Goal: Transaction & Acquisition: Purchase product/service

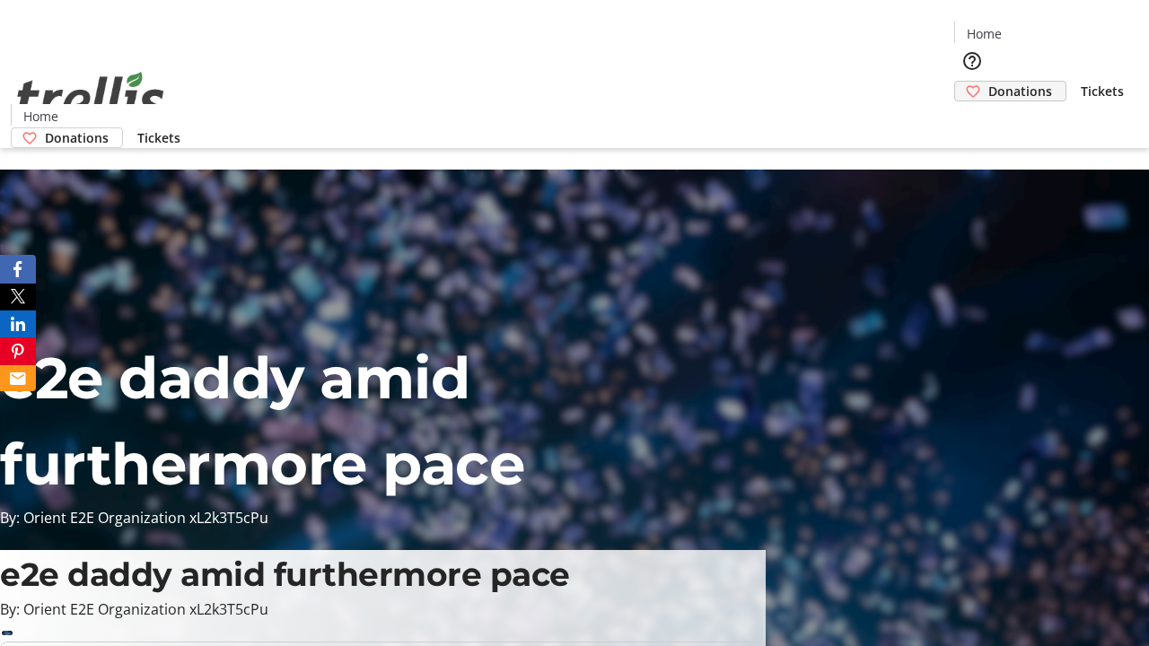
click at [988, 82] on span "Donations" at bounding box center [1020, 91] width 64 height 19
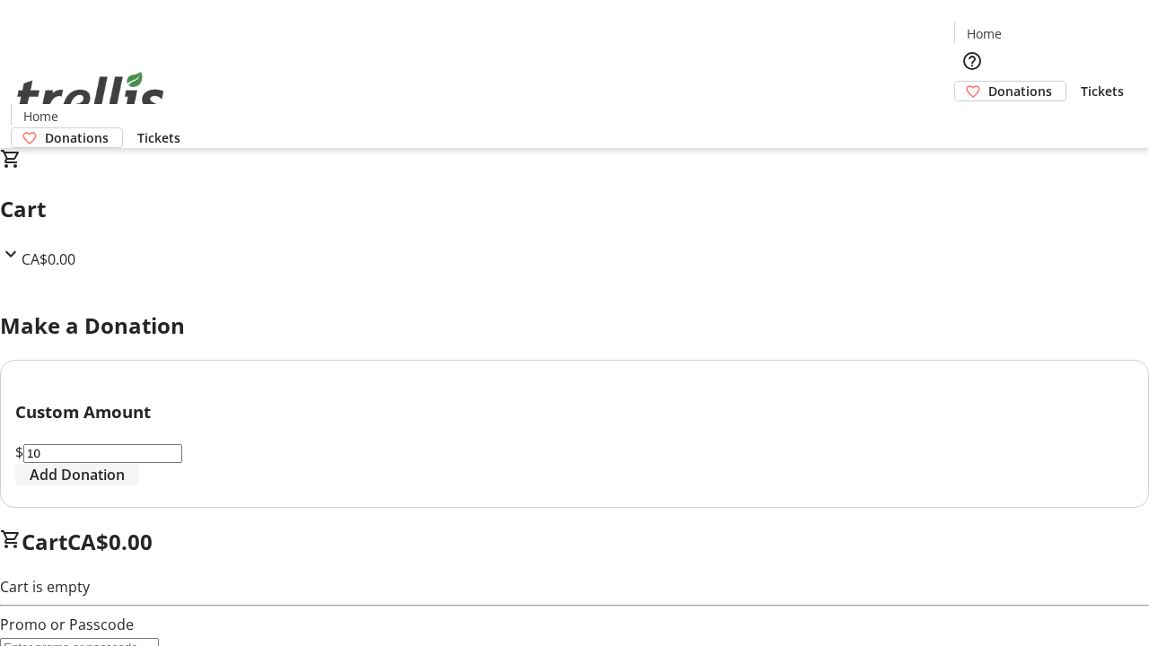
click at [125, 485] on span "Add Donation" at bounding box center [77, 475] width 95 height 22
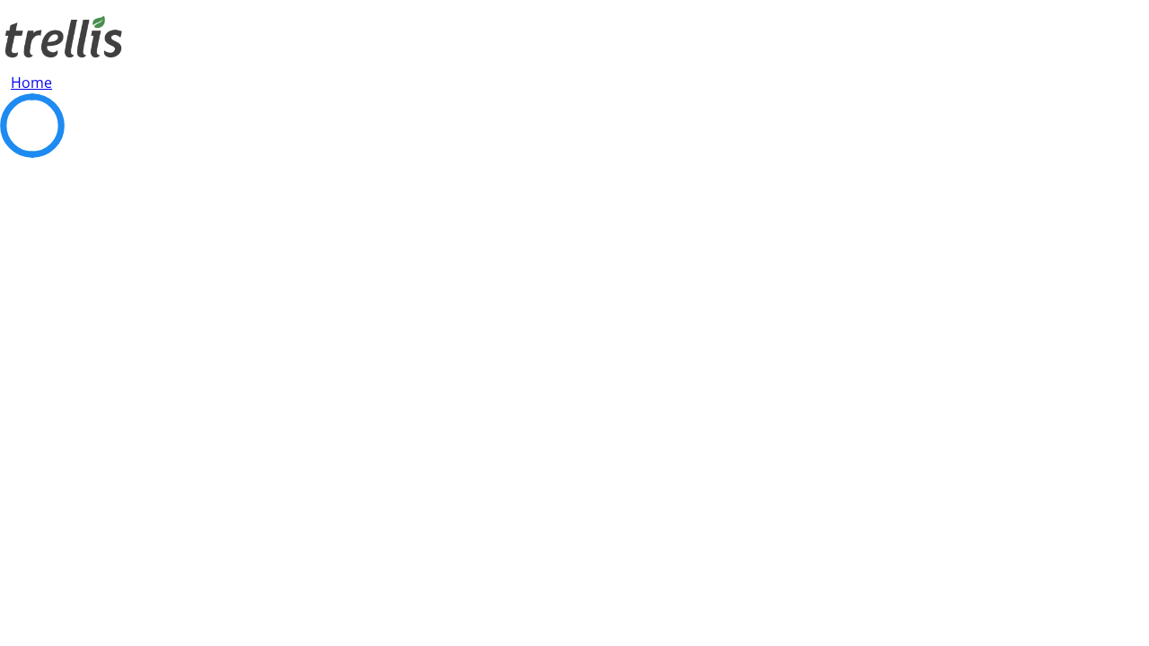
select select "CA"
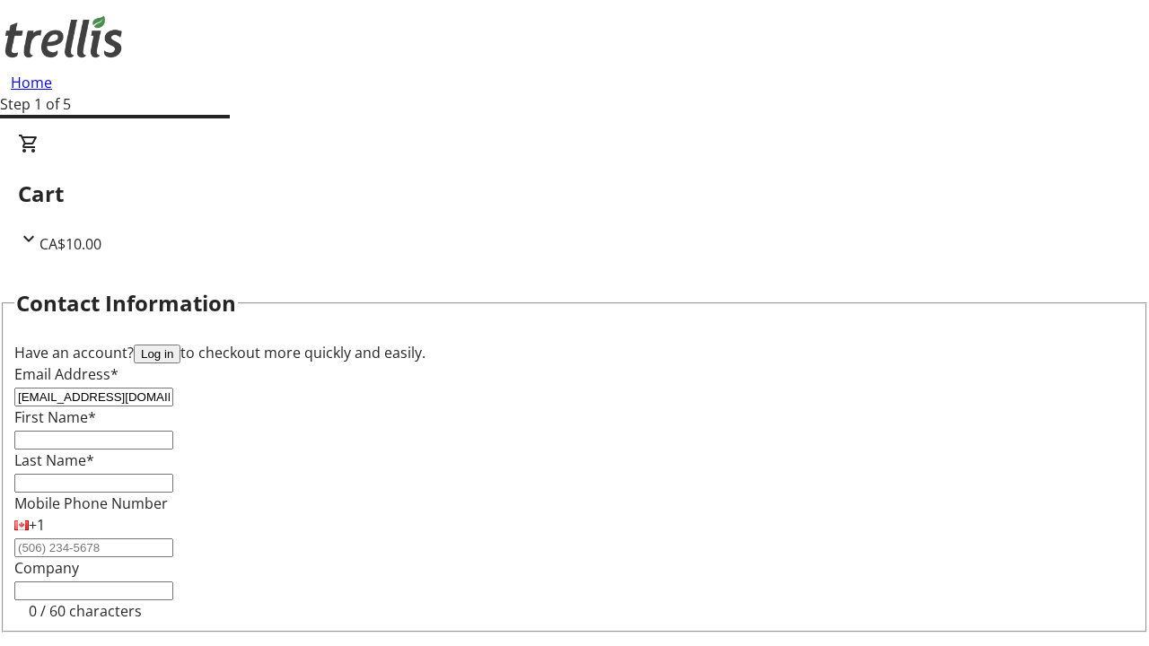
type input "[EMAIL_ADDRESS][DOMAIN_NAME]"
type input "Aiyana"
type input "[PERSON_NAME]"
type input "[STREET_ADDRESS][PERSON_NAME]"
type input "Kelowna"
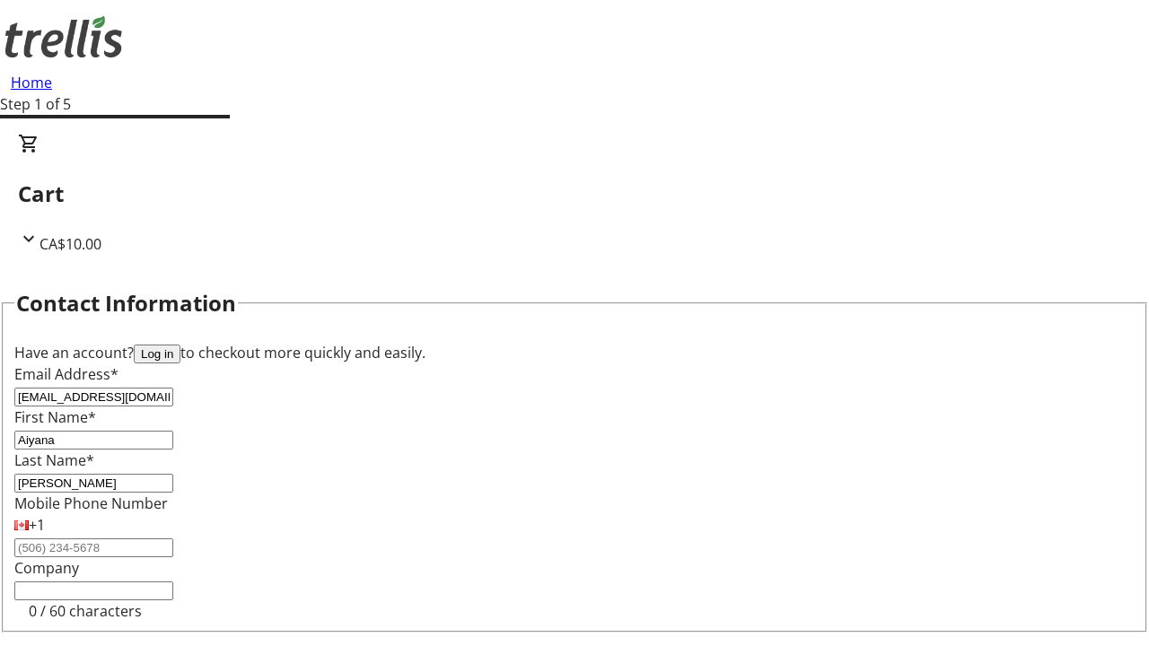
select select "BC"
type input "Kelowna"
type input "V1Y 0C2"
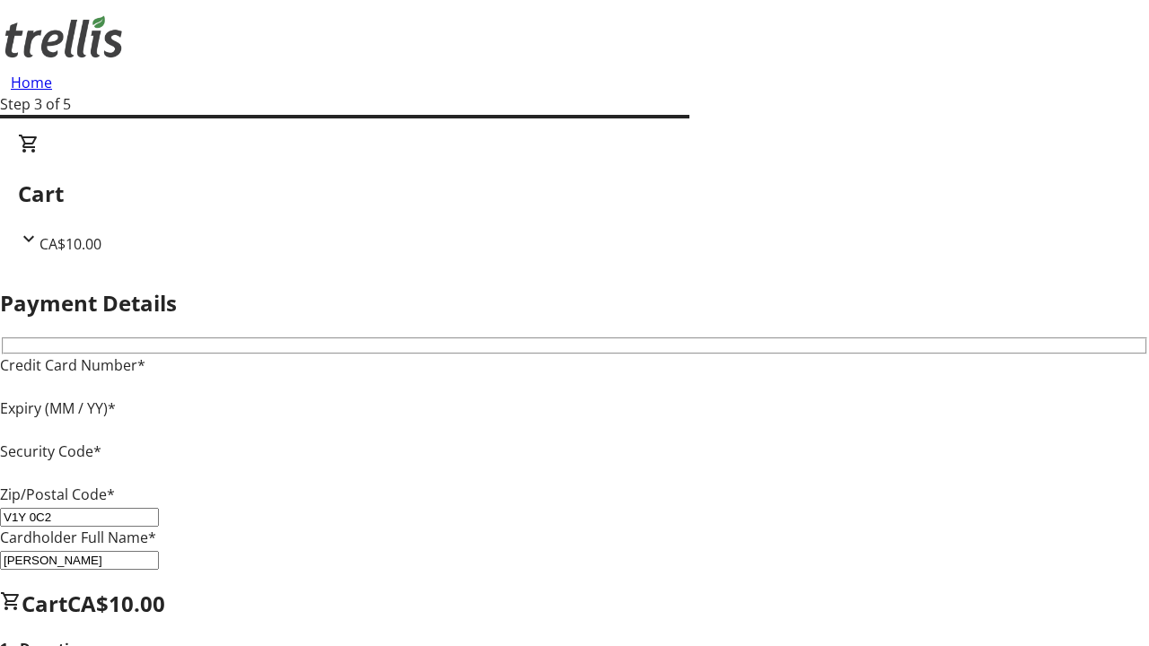
type input "V1Y 0C2"
